Goal: Find specific fact

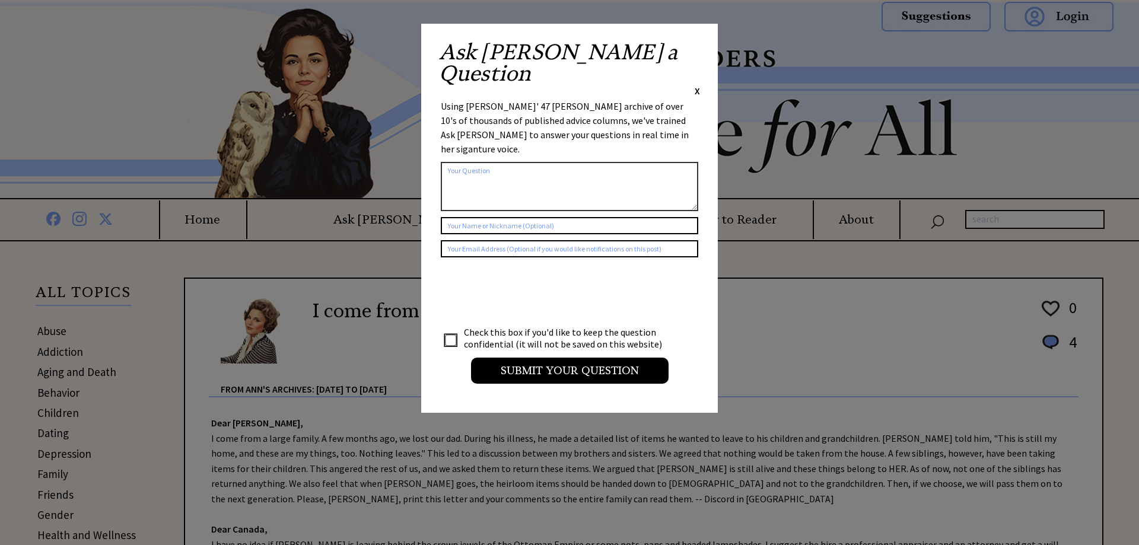
click at [694, 49] on div "Ask [PERSON_NAME] a Question X" at bounding box center [569, 70] width 261 height 56
click at [697, 85] on span "X" at bounding box center [696, 91] width 5 height 12
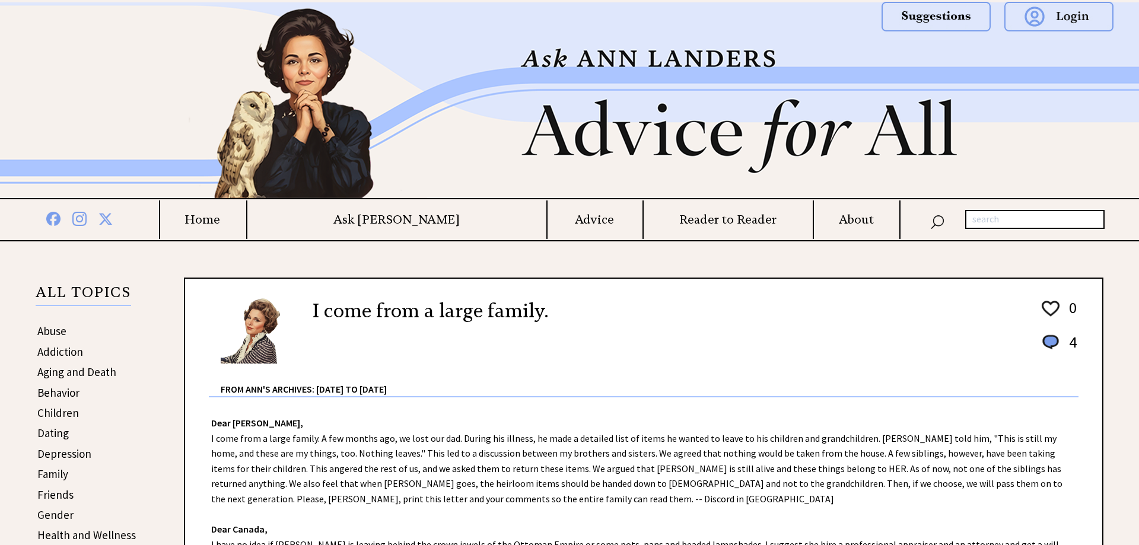
click at [1009, 216] on input "text" at bounding box center [1034, 219] width 139 height 19
type input "[PERSON_NAME]"
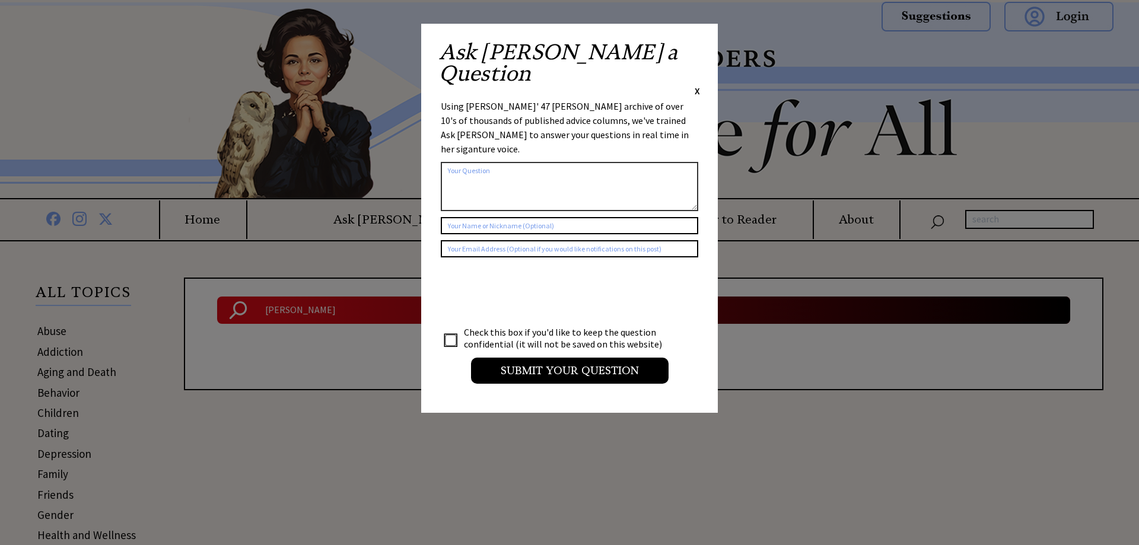
click at [700, 49] on div "Ask Ann a Question X Using Ann Landers' 47 vear archive of over 10's of thousan…" at bounding box center [569, 218] width 297 height 389
click at [698, 85] on span "X" at bounding box center [696, 91] width 5 height 12
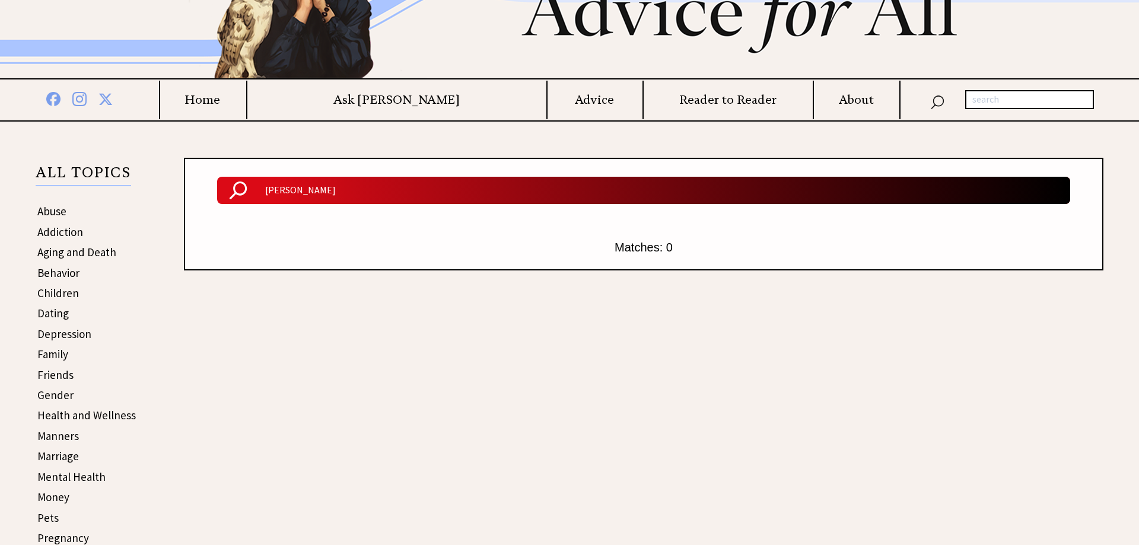
scroll to position [60, 0]
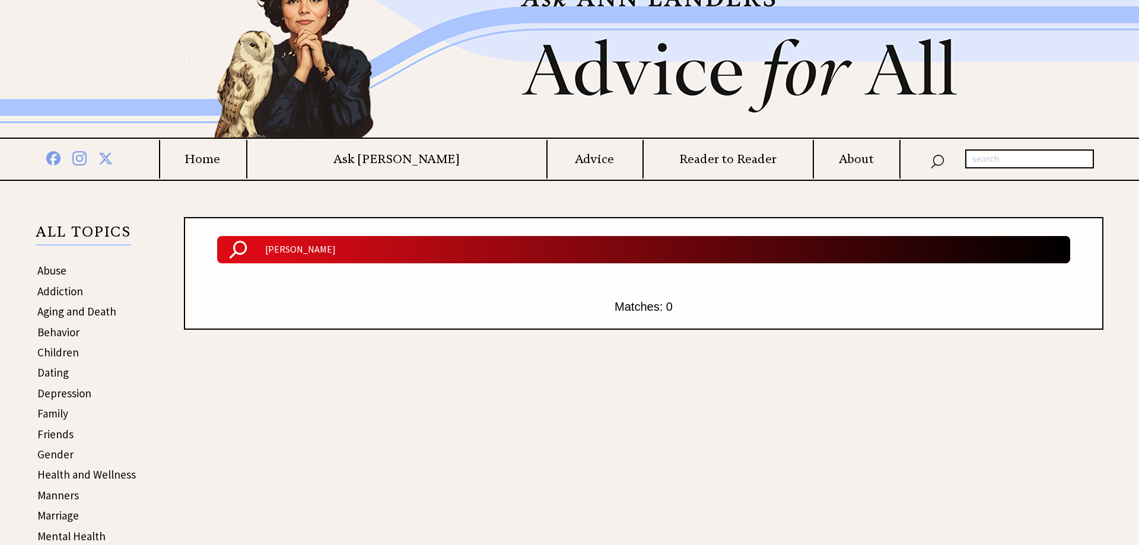
click at [1001, 161] on input "text" at bounding box center [1029, 158] width 129 height 19
type input "name"
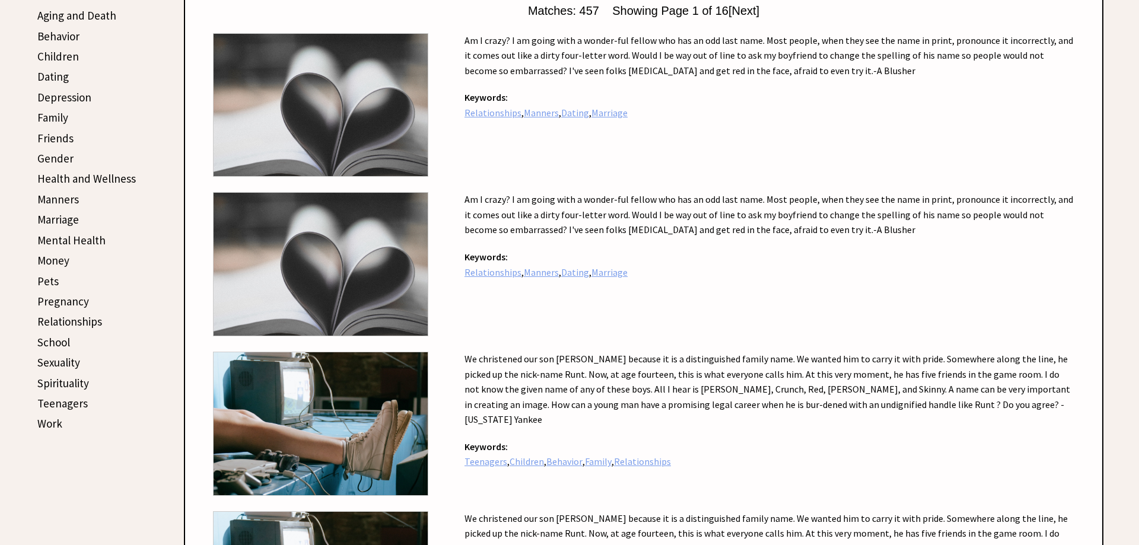
scroll to position [302, 0]
